Goal: Task Accomplishment & Management: Use online tool/utility

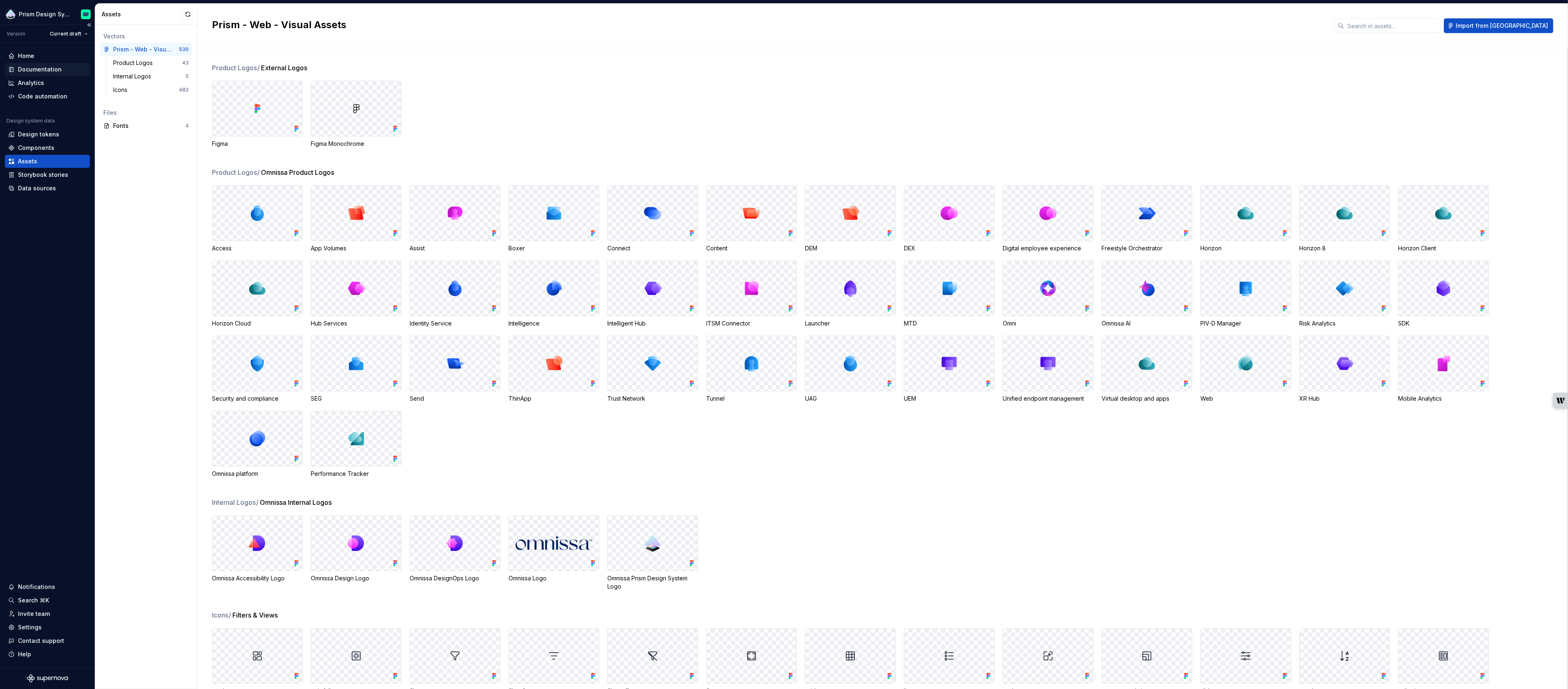
click at [48, 68] on div "Documentation" at bounding box center [39, 69] width 43 height 8
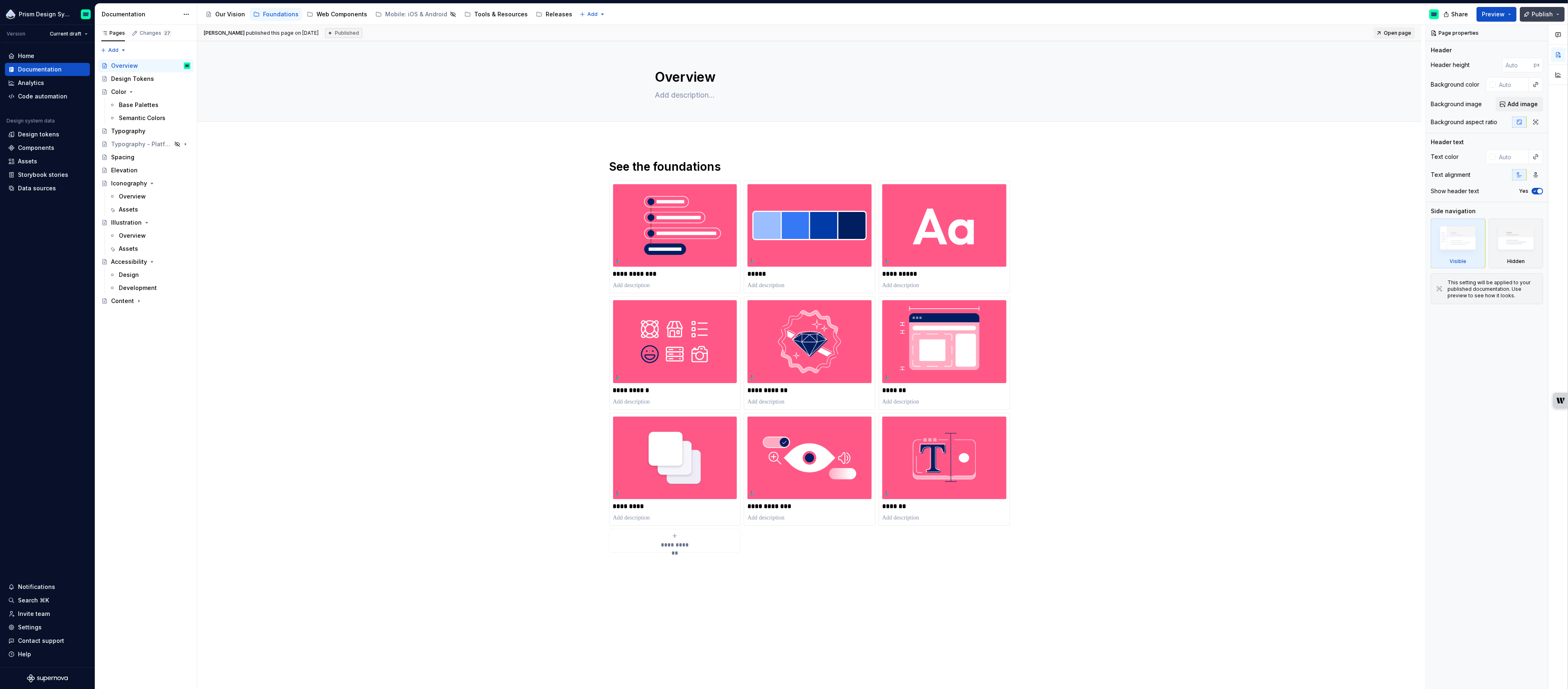
click at [1560, 11] on button "Publish" at bounding box center [1542, 14] width 45 height 15
click at [1464, 67] on span "Publish changes" at bounding box center [1467, 68] width 48 height 8
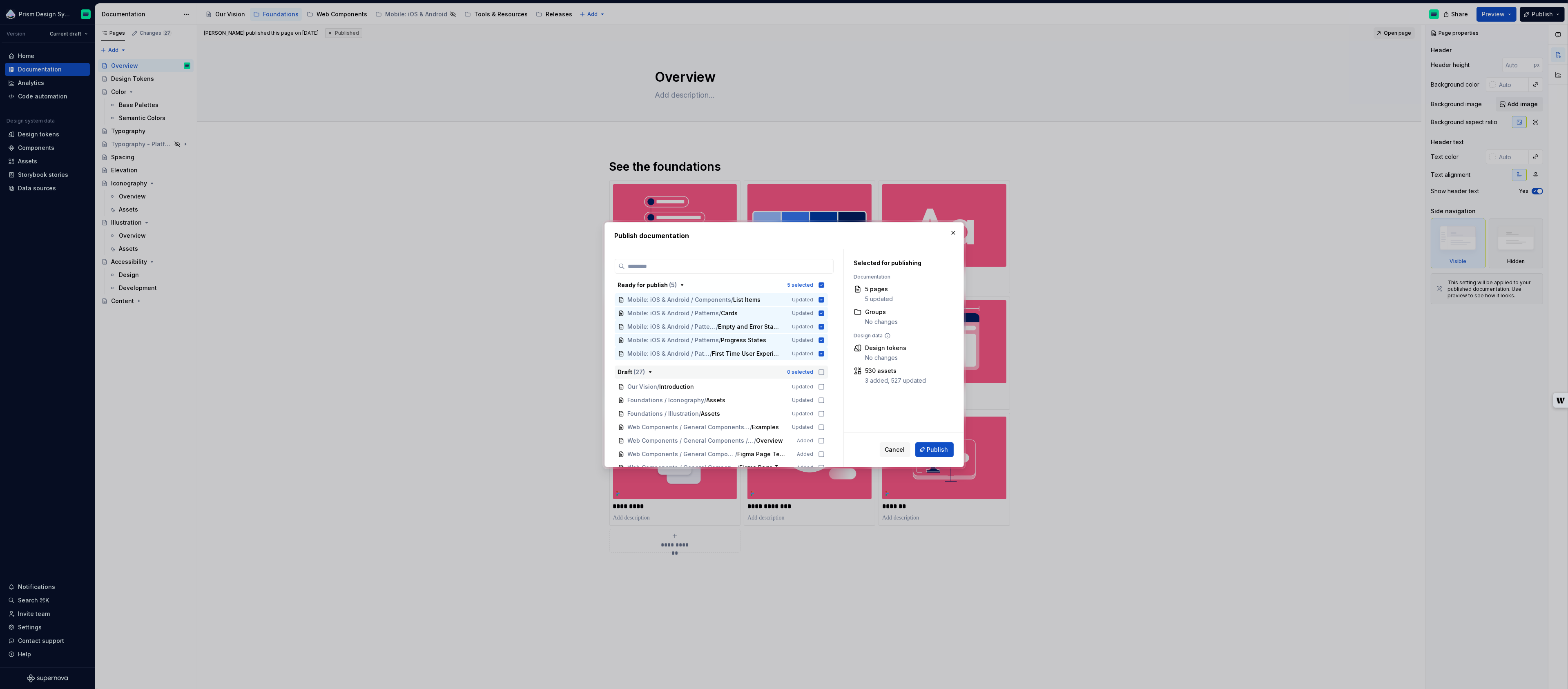
click at [825, 374] on icon "button" at bounding box center [821, 372] width 7 height 7
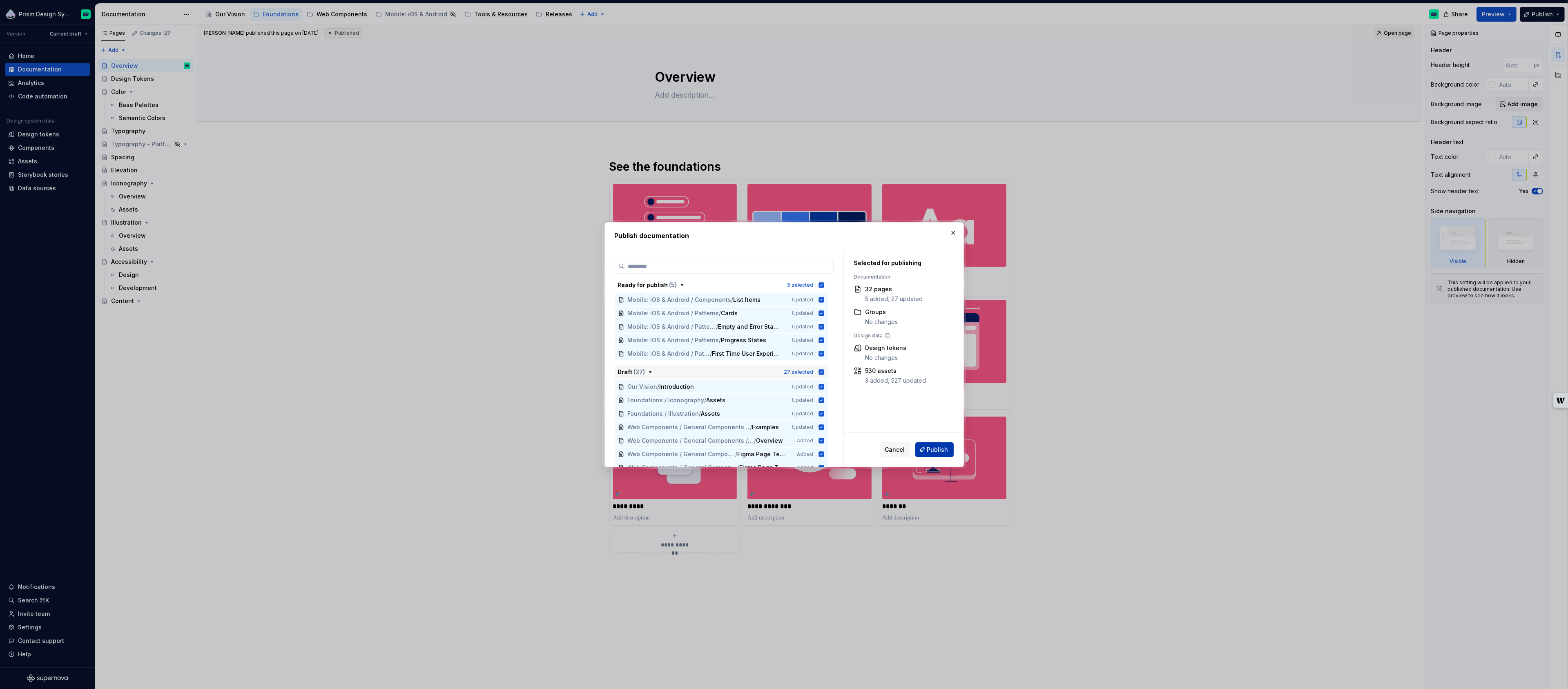
click at [938, 450] on span "Publish" at bounding box center [938, 450] width 21 height 8
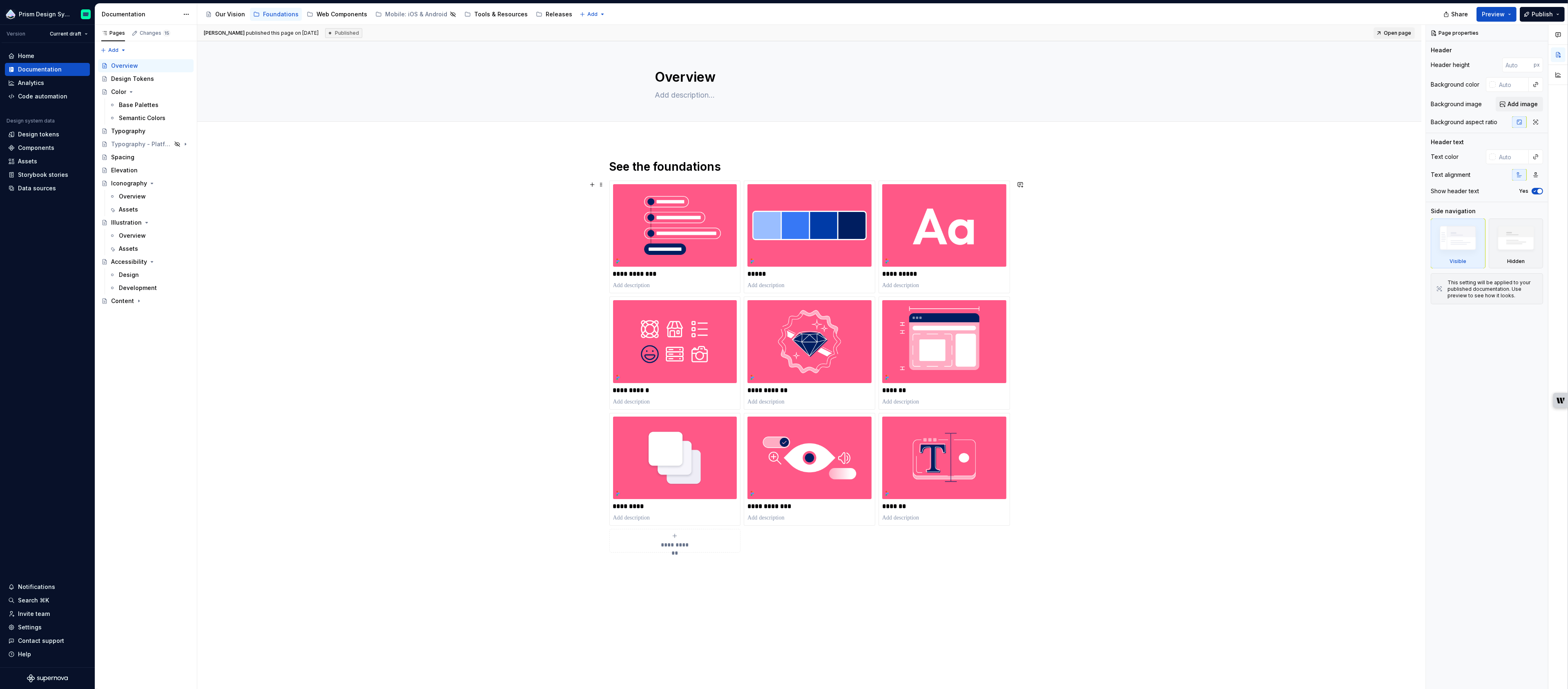
type textarea "*"
